Goal: Task Accomplishment & Management: Complete application form

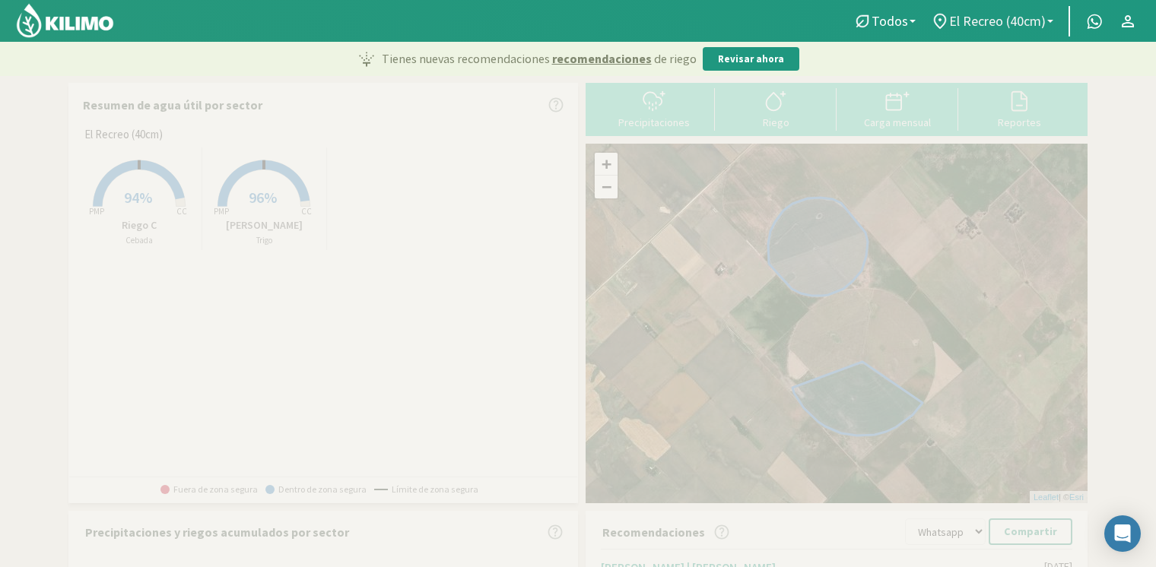
click at [980, 14] on span "El Recreo (40cm)" at bounding box center [997, 21] width 97 height 16
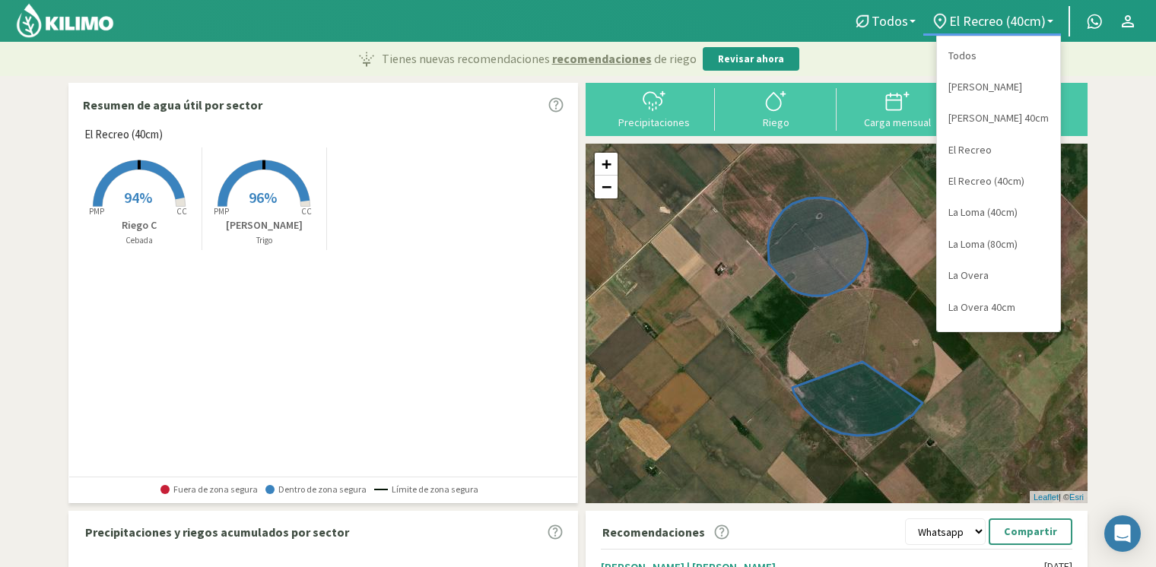
click at [985, 47] on link "Todos" at bounding box center [998, 55] width 123 height 31
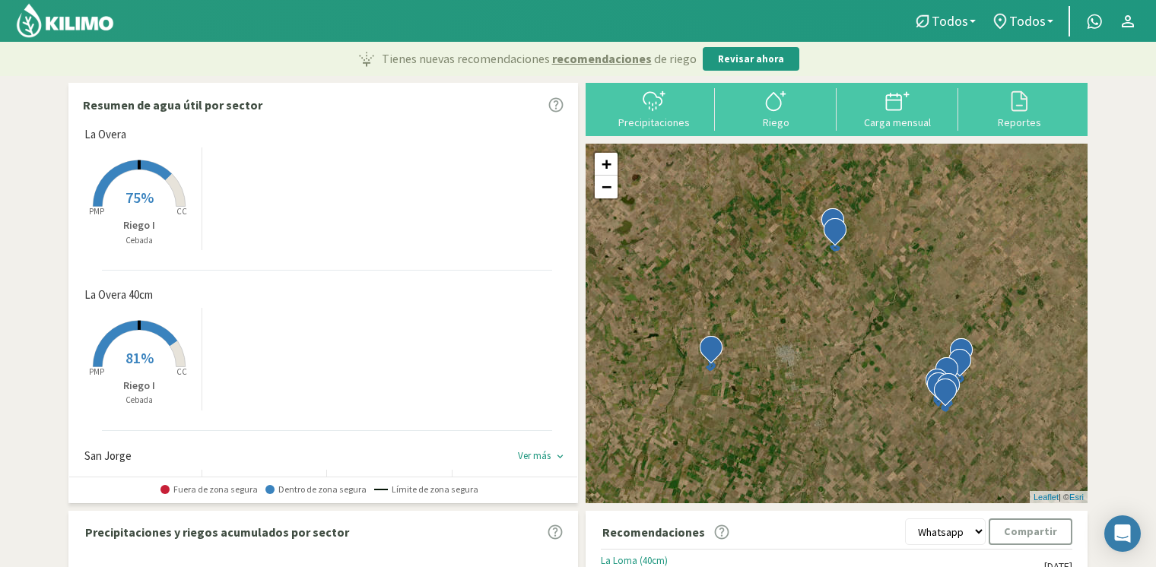
click at [146, 193] on span "75%" at bounding box center [139, 197] width 28 height 19
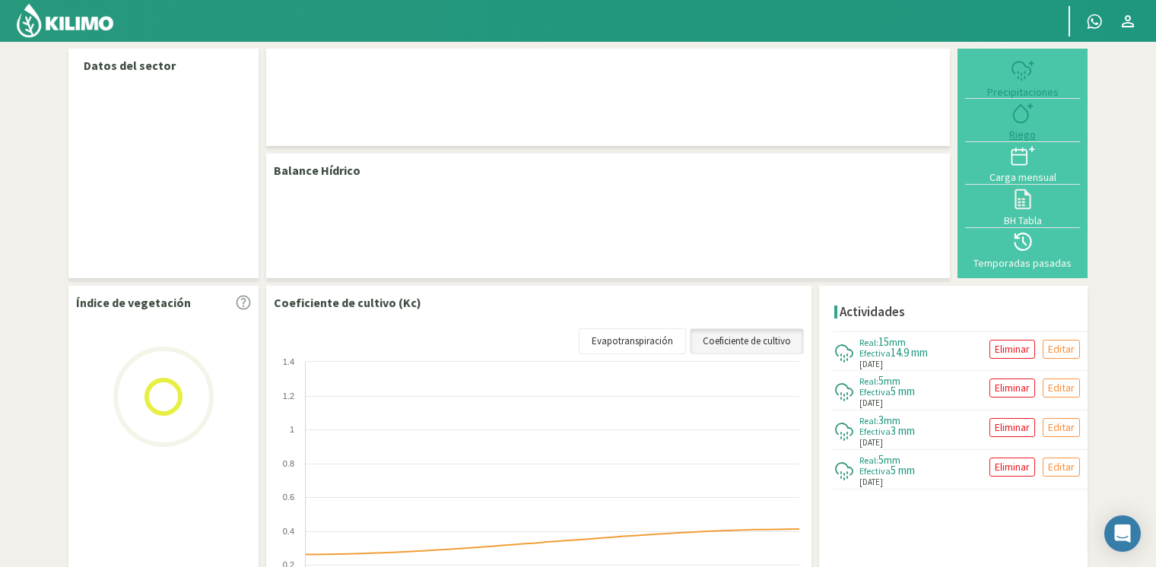
select select "6: Object"
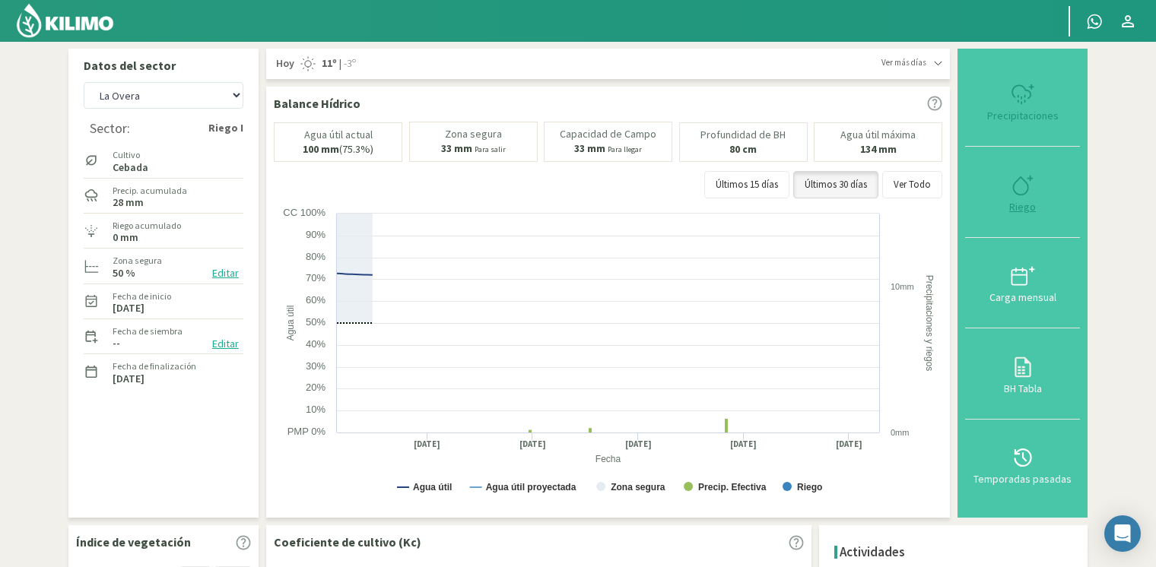
type input "0"
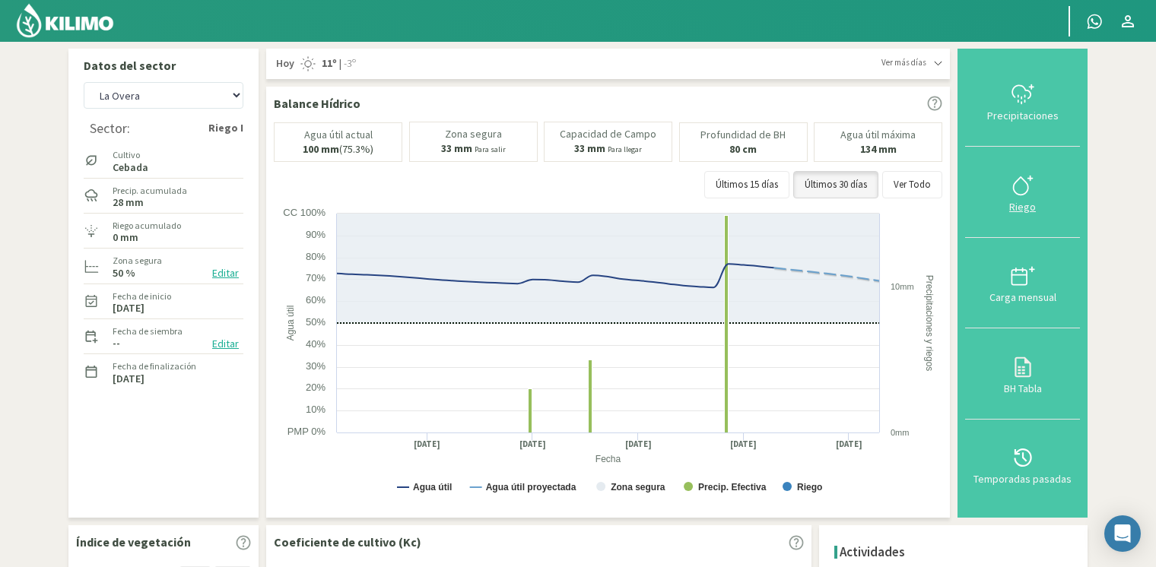
click at [1022, 189] on icon at bounding box center [1023, 185] width 24 height 24
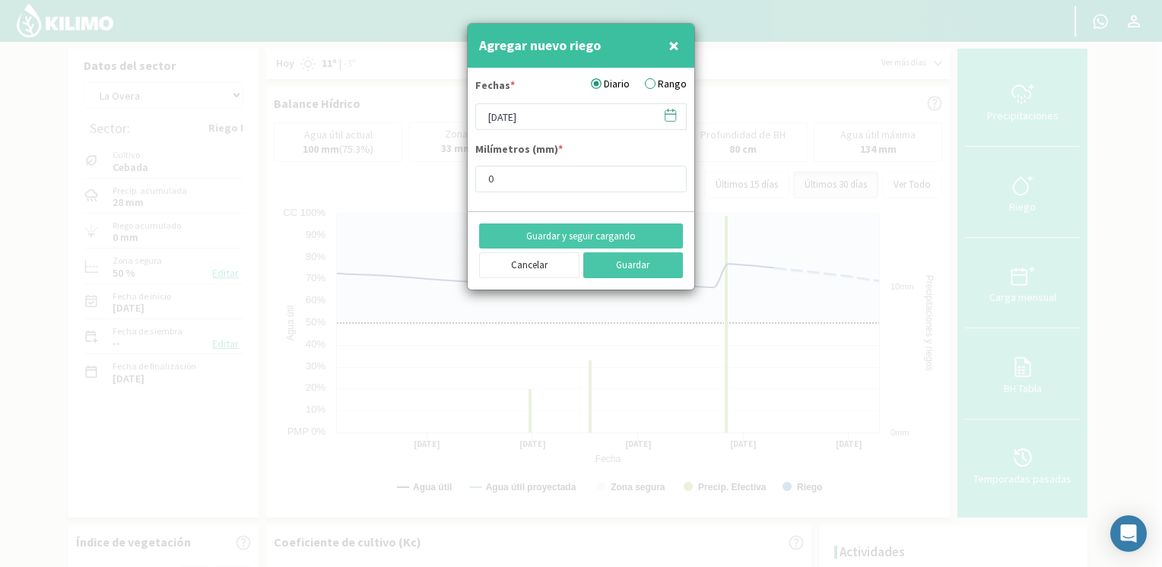
click at [665, 117] on icon at bounding box center [670, 115] width 14 height 14
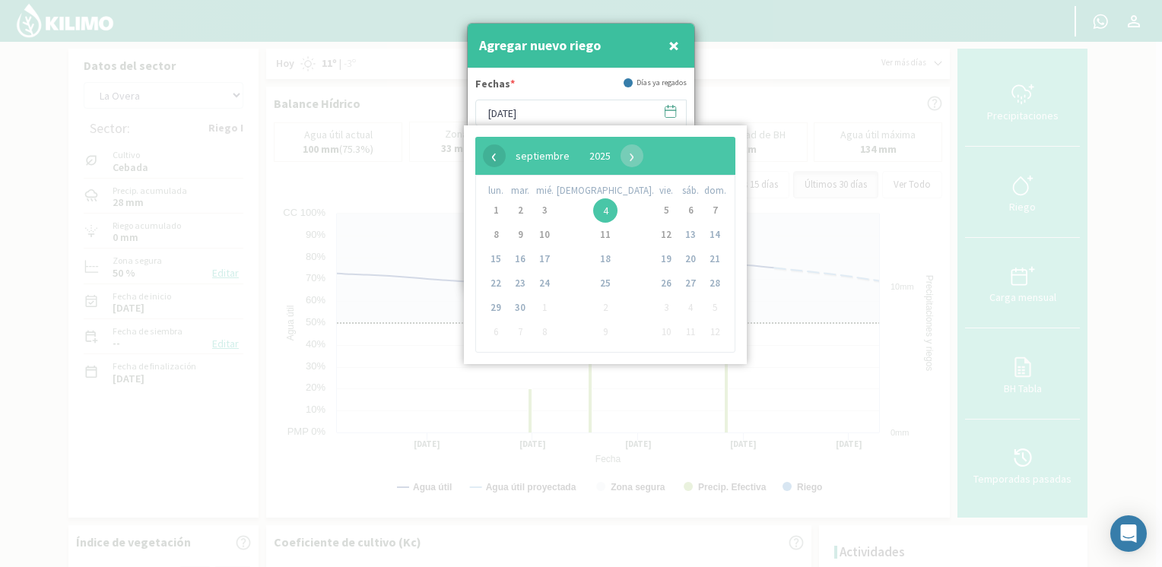
click at [497, 149] on span "‹" at bounding box center [494, 155] width 23 height 23
click at [703, 256] on span "20" at bounding box center [715, 259] width 24 height 24
type input "[DATE]"
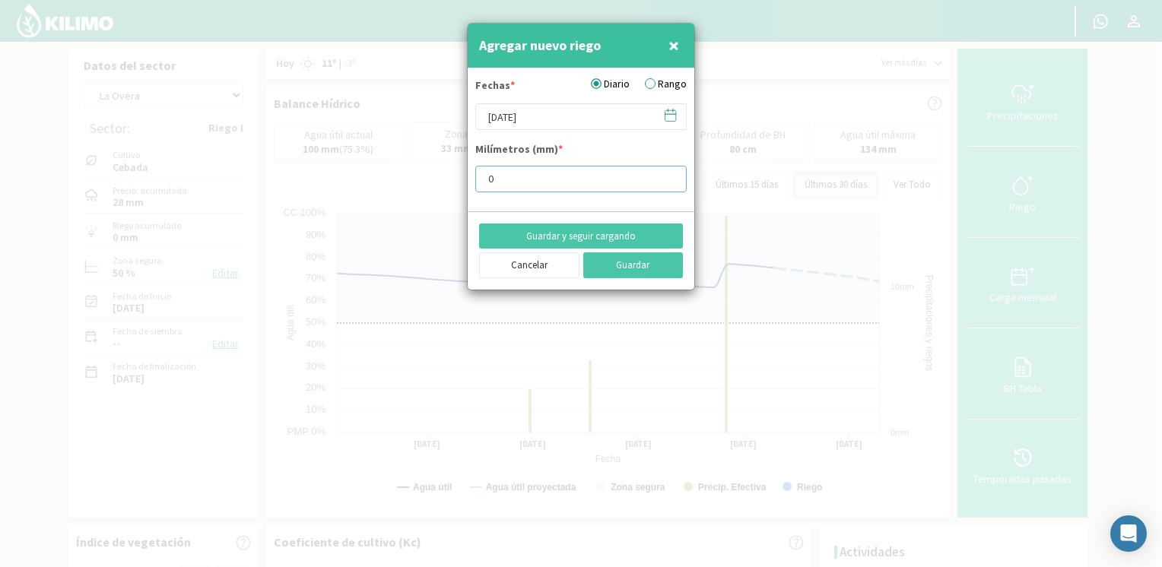
click at [534, 175] on input "0" at bounding box center [580, 179] width 211 height 27
click at [586, 229] on button "Guardar y seguir cargando" at bounding box center [581, 237] width 204 height 26
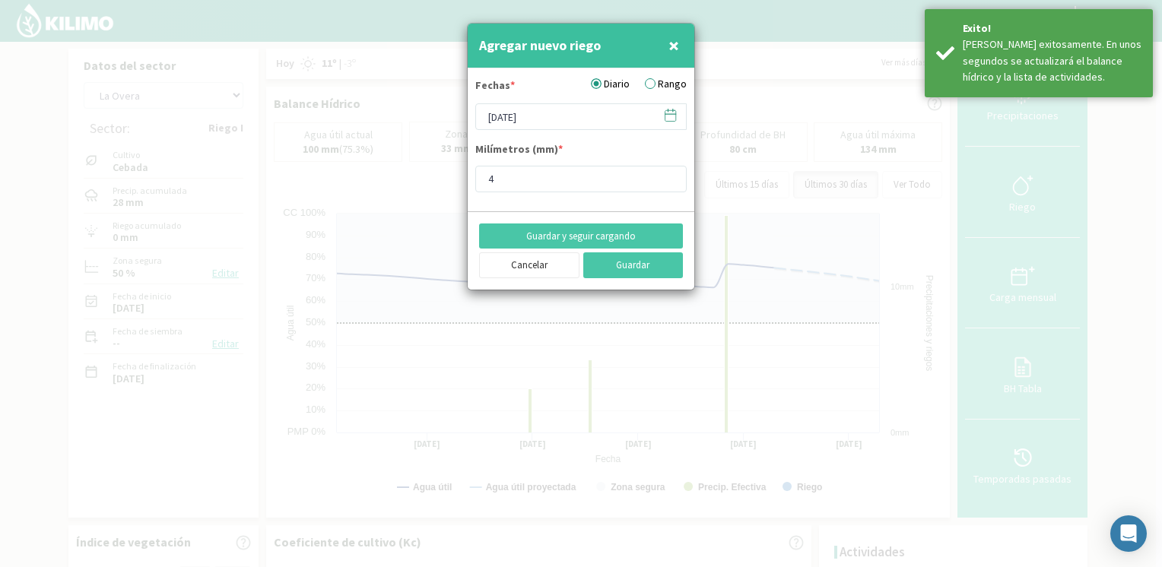
type input "0"
click at [535, 268] on button "Cancelar" at bounding box center [529, 265] width 100 height 26
type input "[DATE]"
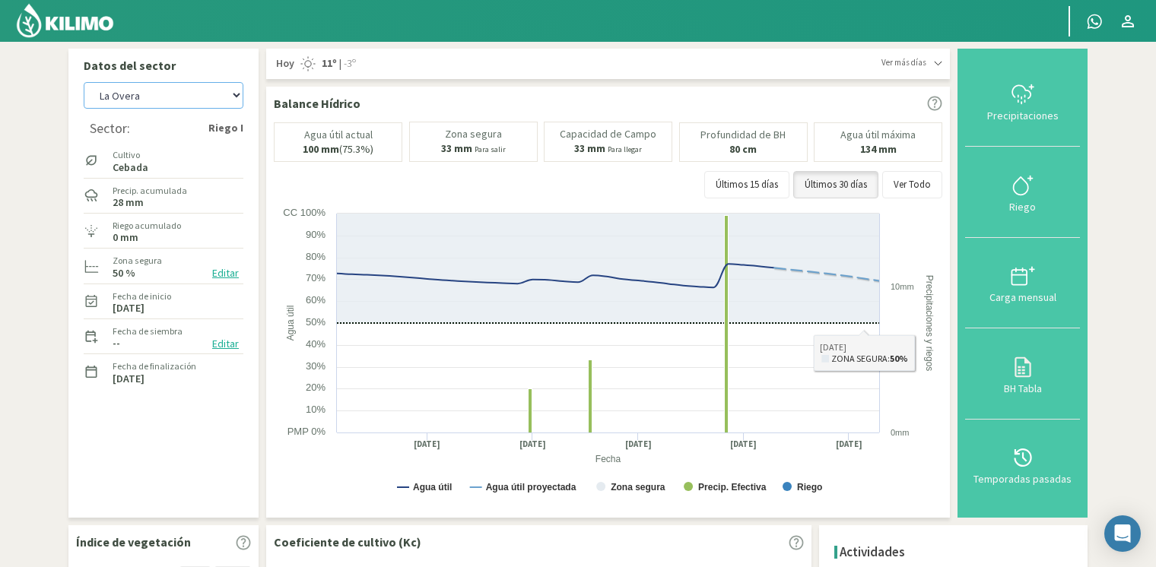
click at [170, 94] on select "[PERSON_NAME] [PERSON_NAME] 40cm El Recreo El Recreo (40cm) La Loma (40cm) [GEO…" at bounding box center [164, 95] width 160 height 27
click at [84, 82] on select "[PERSON_NAME] [PERSON_NAME] 40cm El Recreo El Recreo (40cm) La Loma (40cm) [GEO…" at bounding box center [164, 95] width 160 height 27
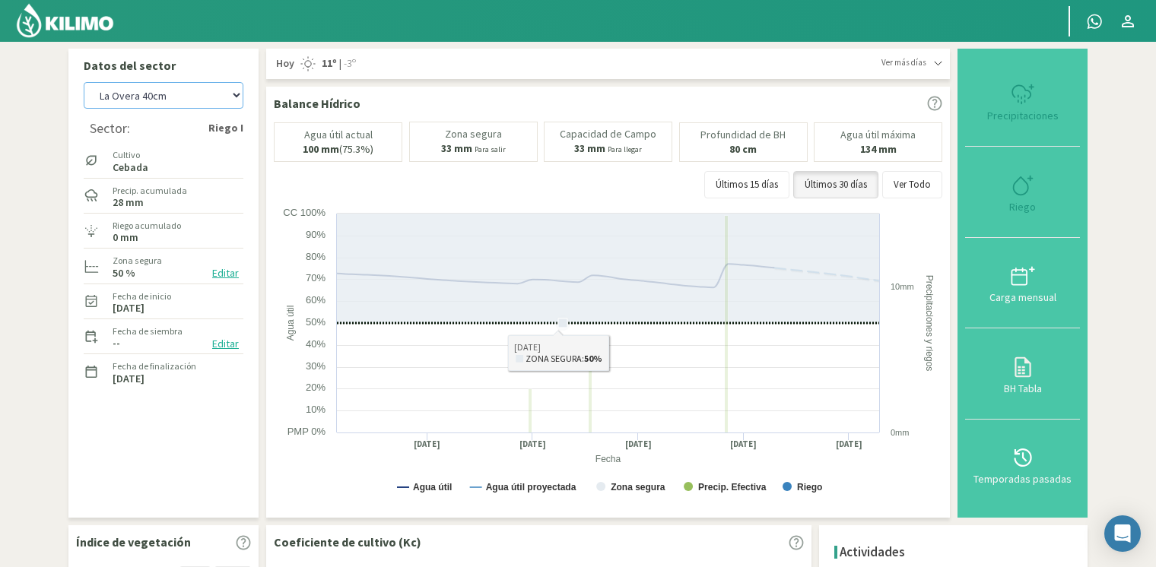
select select "17: Object"
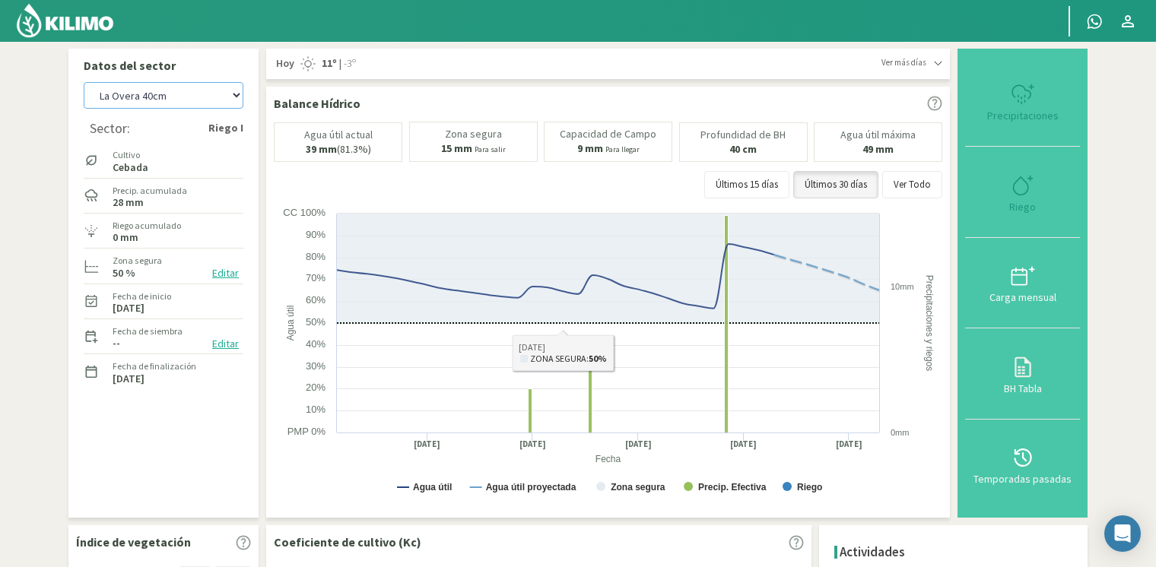
type input "0"
click at [1013, 173] on icon at bounding box center [1023, 185] width 24 height 24
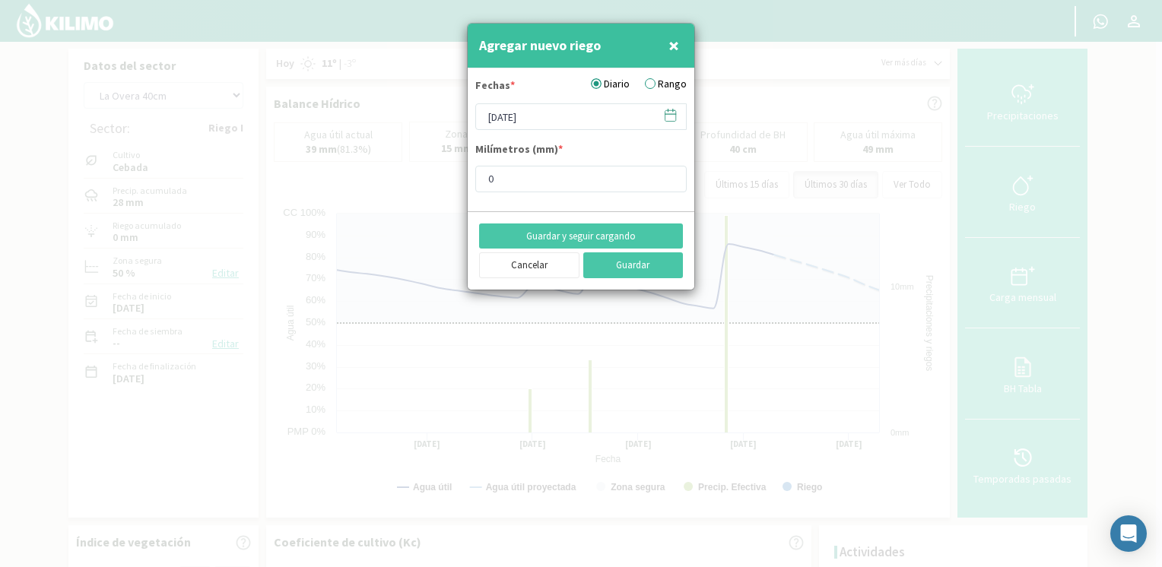
click at [673, 114] on icon at bounding box center [670, 114] width 11 height 0
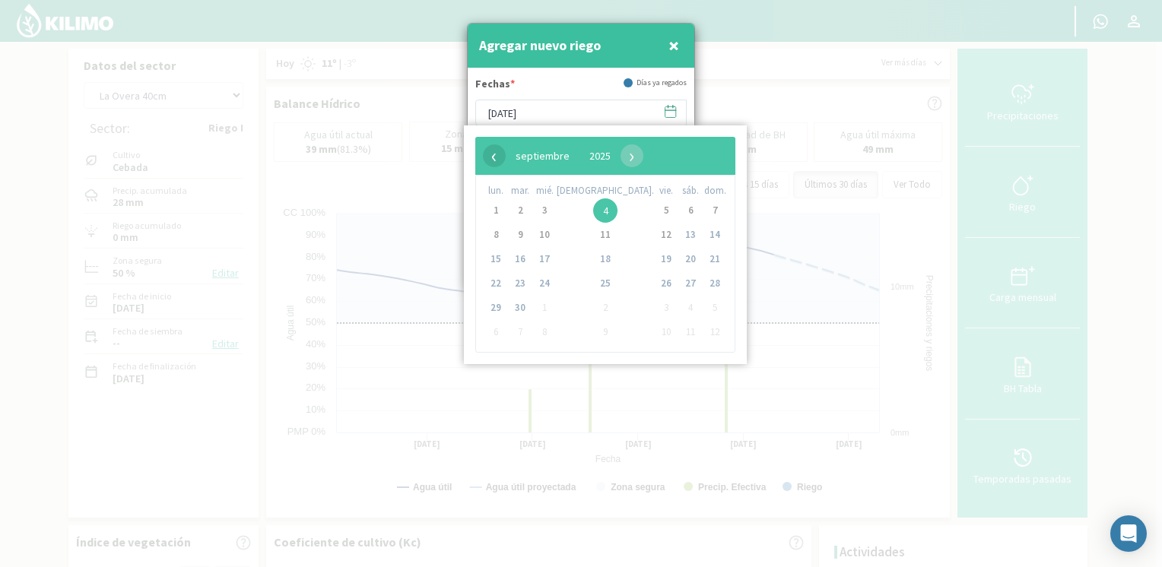
click at [482, 159] on div "‹ ​ septiembre ​ 2025 ​ ›" at bounding box center [605, 156] width 260 height 38
click at [484, 160] on span "‹" at bounding box center [494, 155] width 23 height 23
click at [487, 154] on span "‹" at bounding box center [494, 155] width 23 height 23
click at [703, 259] on span "20" at bounding box center [715, 259] width 24 height 24
type input "[DATE]"
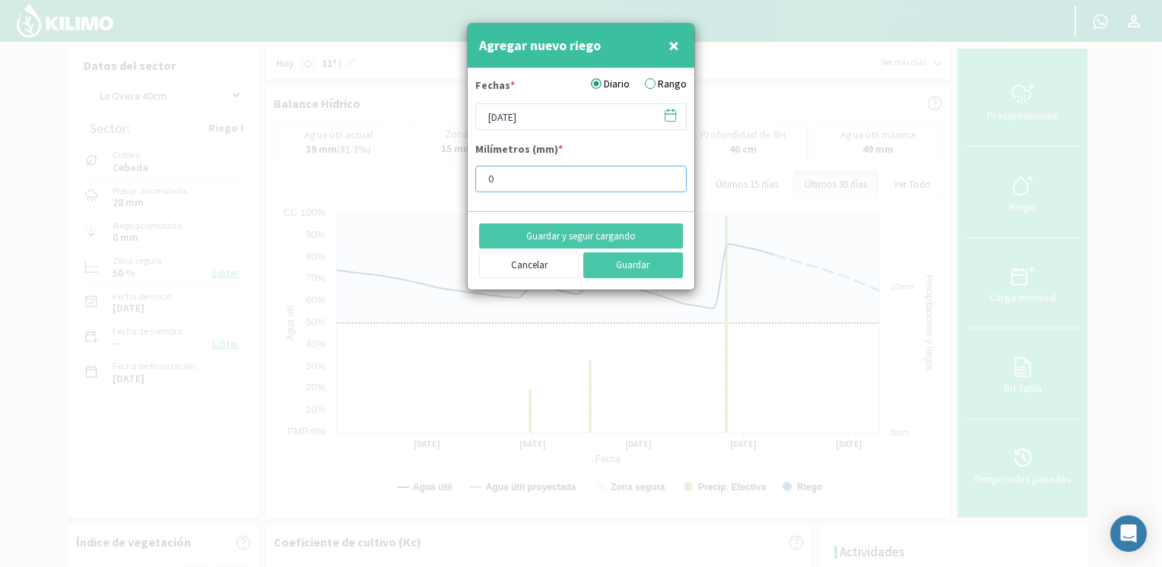
click at [572, 167] on input "0" at bounding box center [580, 179] width 211 height 27
type input "4"
click at [617, 263] on button "Guardar" at bounding box center [633, 265] width 100 height 26
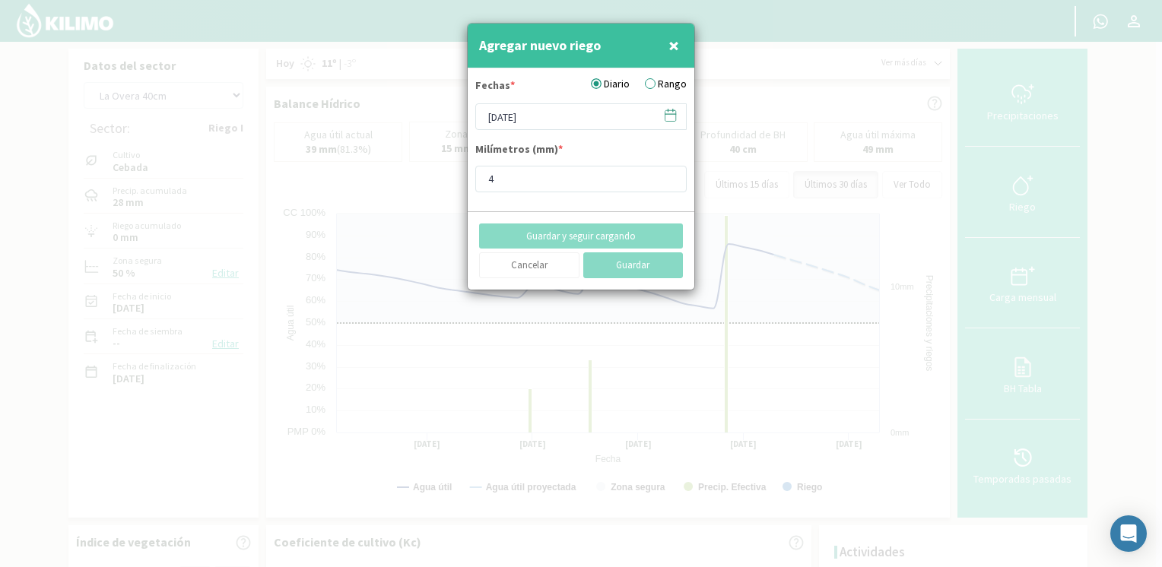
type input "[DATE]"
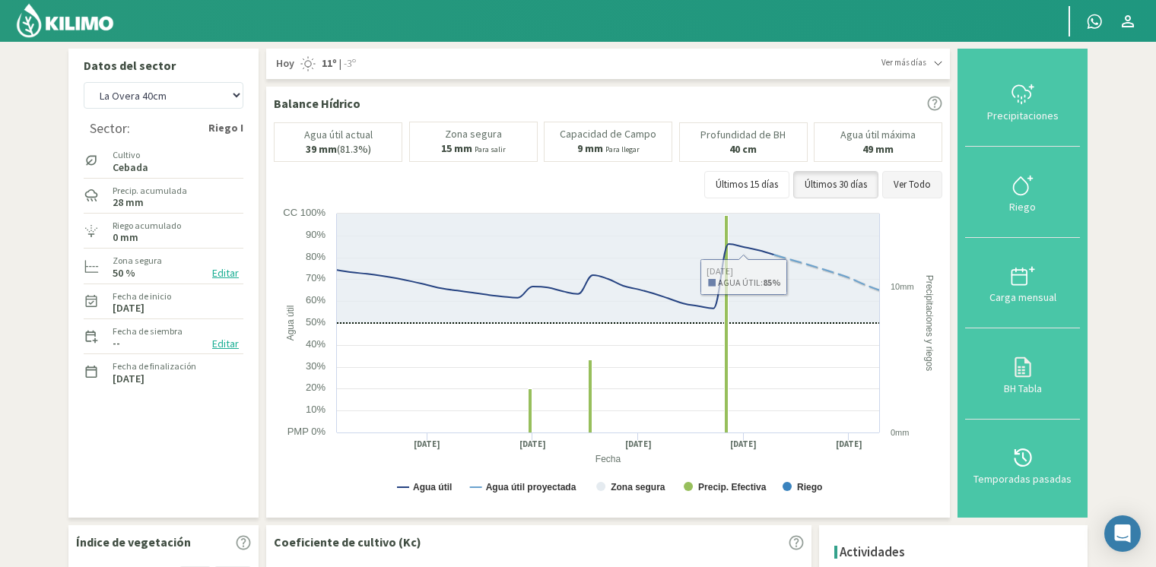
click at [912, 185] on button "Ver Todo" at bounding box center [912, 184] width 60 height 27
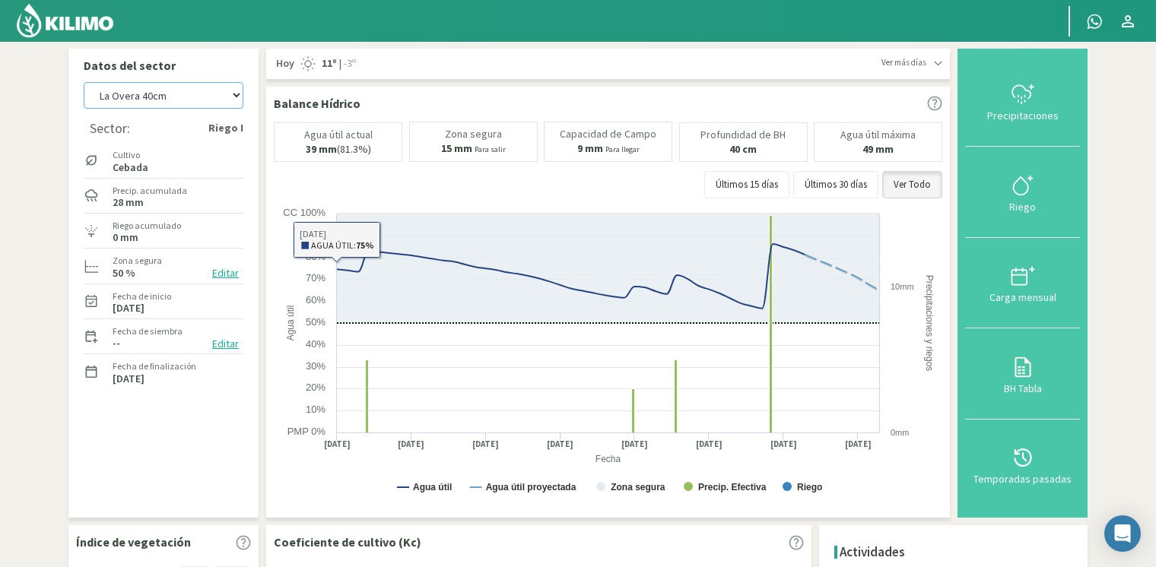
click at [179, 104] on select "[PERSON_NAME] [PERSON_NAME] 40cm El Recreo El Recreo (40cm) La Loma (40cm) [GEO…" at bounding box center [164, 95] width 160 height 27
click at [100, 33] on img at bounding box center [65, 20] width 100 height 37
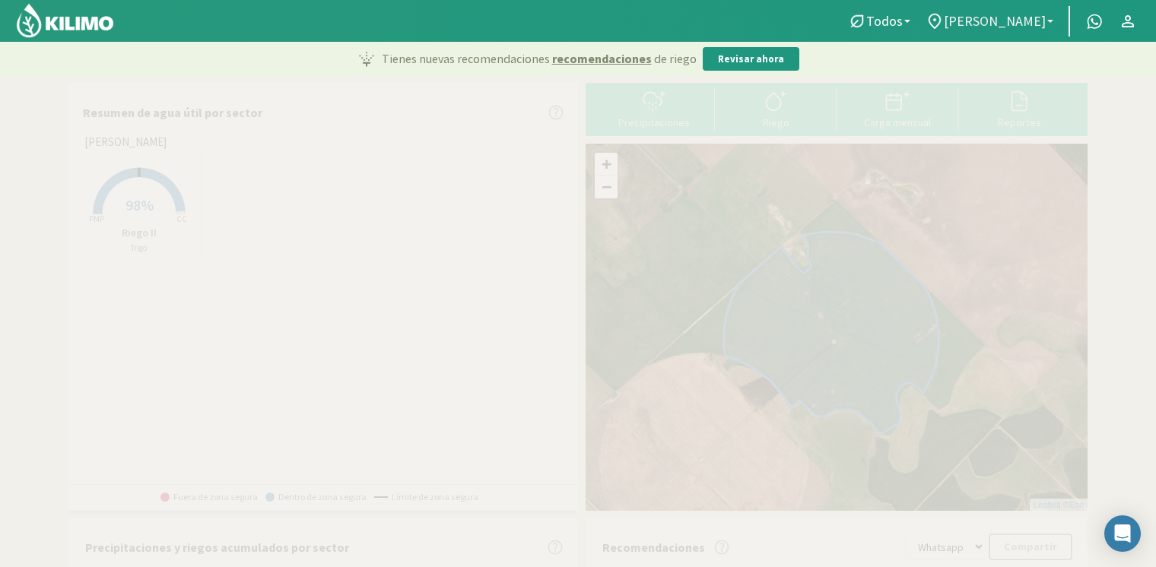
click at [1037, 20] on span "[PERSON_NAME]" at bounding box center [995, 21] width 102 height 16
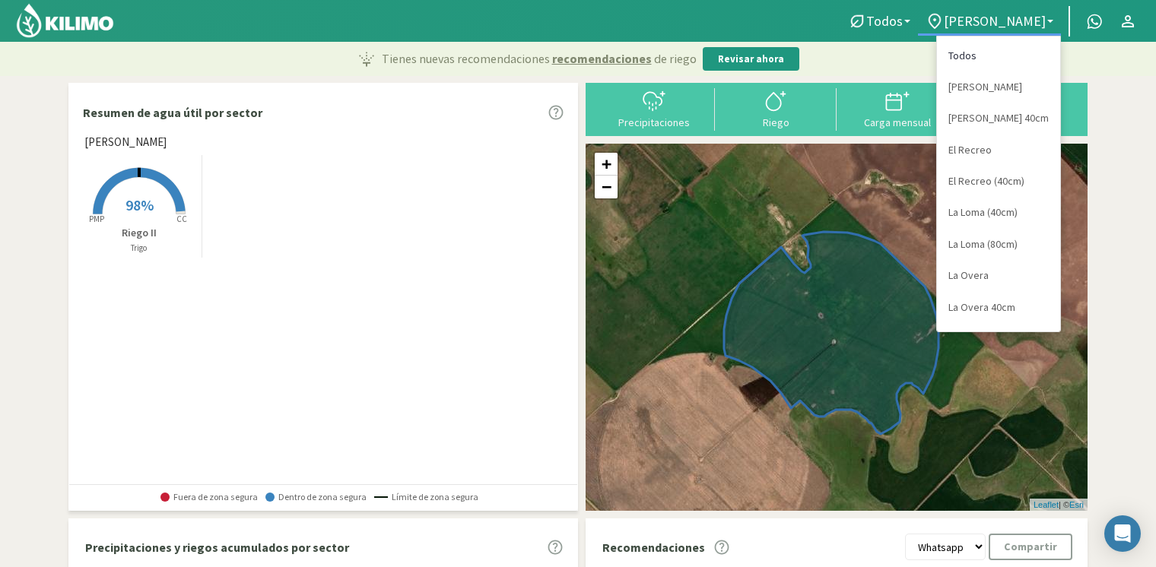
click at [973, 56] on link "Todos" at bounding box center [998, 55] width 123 height 31
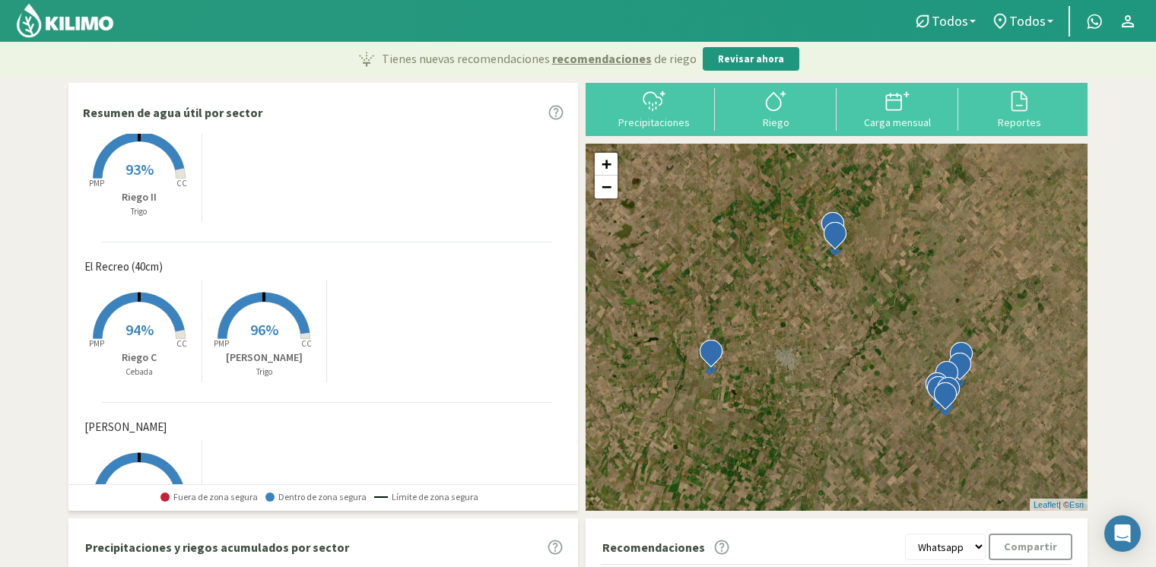
scroll to position [1238, 0]
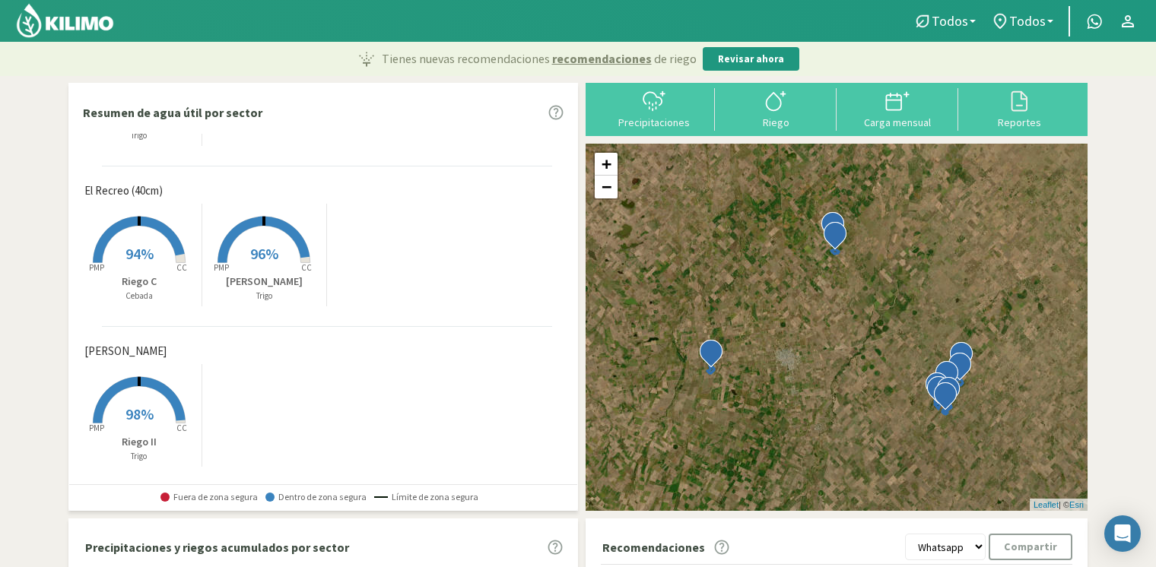
click at [131, 422] on rect at bounding box center [139, 425] width 122 height 122
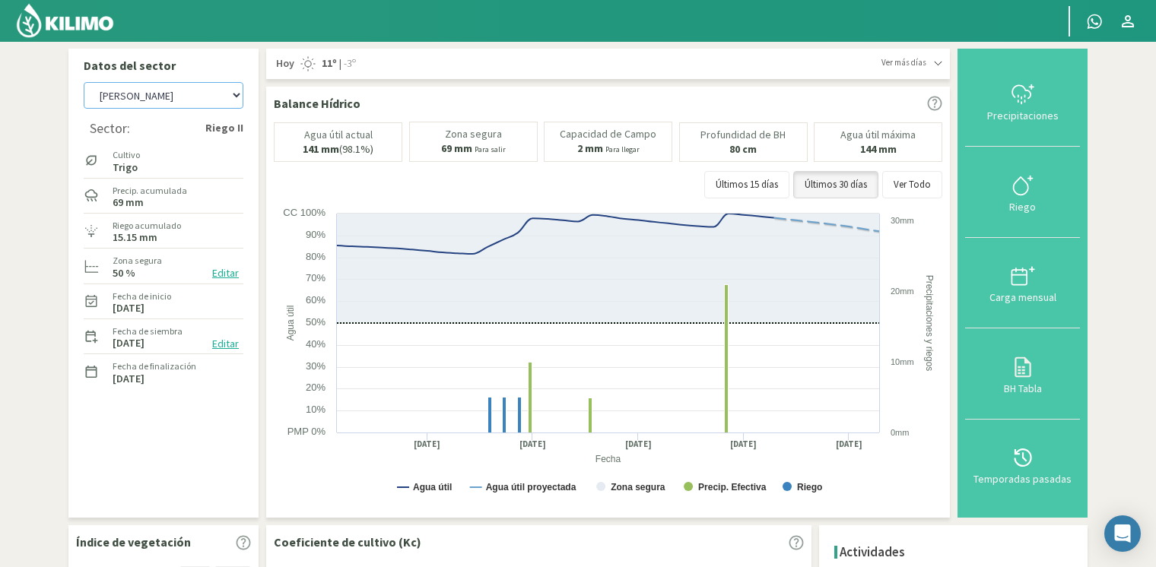
click at [113, 84] on select "[PERSON_NAME] [PERSON_NAME] 40cm El Recreo El Recreo (40cm) La Loma (40cm) [GEO…" at bounding box center [164, 95] width 160 height 27
click at [84, 82] on select "[PERSON_NAME] [PERSON_NAME] 40cm El Recreo El Recreo (40cm) La Loma (40cm) [GEO…" at bounding box center [164, 95] width 160 height 27
select select "17: Object"
